Goal: Transaction & Acquisition: Purchase product/service

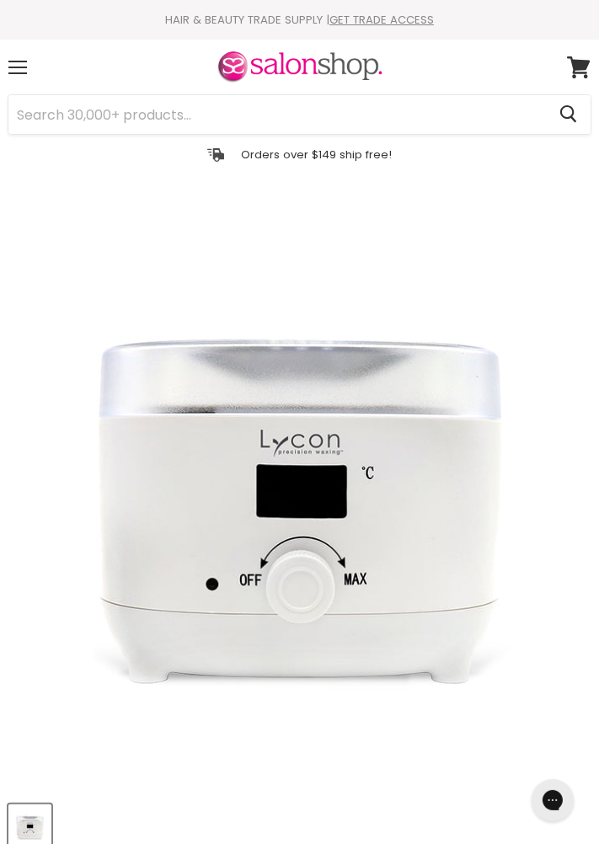
click at [405, 501] on img "Lycopro Mini Digital Professional Wax Heater image. Click or Scroll to Zoom." at bounding box center [299, 483] width 582 height 582
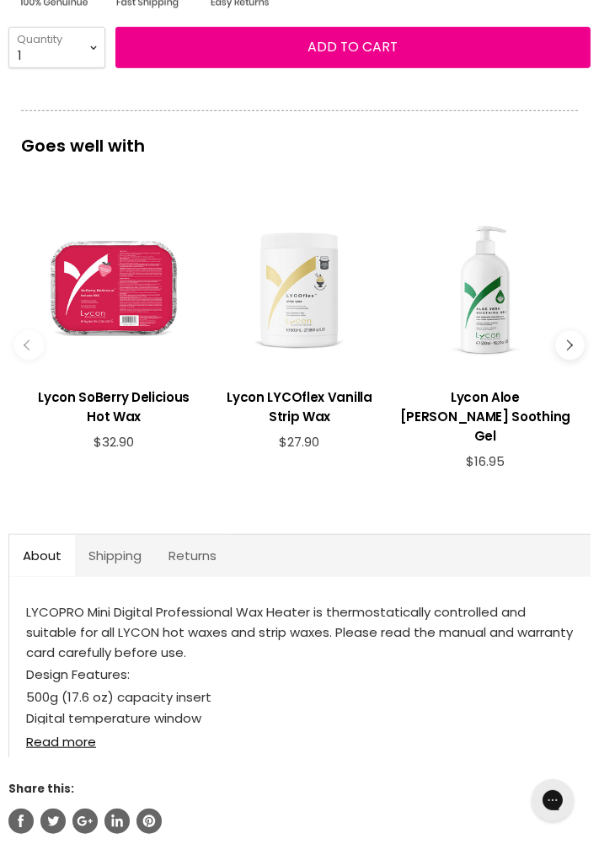
scroll to position [1027, 0]
